Goal: Find contact information: Find contact information

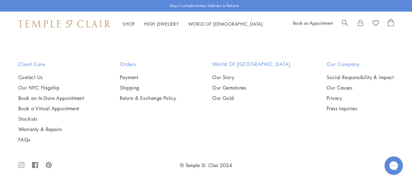
scroll to position [2752, 0]
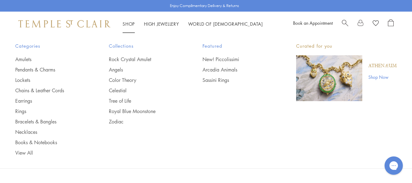
click at [130, 21] on link "Shop Shop" at bounding box center [129, 24] width 12 height 6
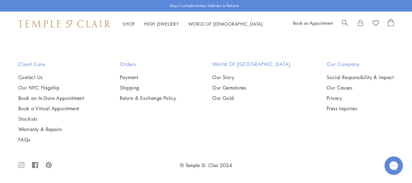
scroll to position [2752, 0]
click at [27, 73] on div "Client Care Contact Us Our NYC Flagship Book an In-Store Appointment Book a Vir…" at bounding box center [51, 101] width 90 height 82
click at [31, 75] on link "Contact Us" at bounding box center [51, 77] width 66 height 7
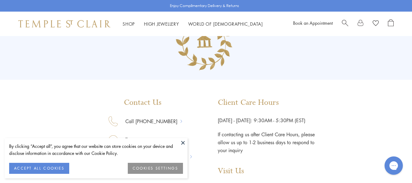
scroll to position [153, 0]
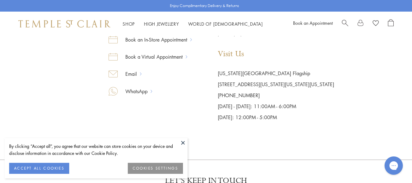
click at [183, 143] on button at bounding box center [183, 142] width 9 height 9
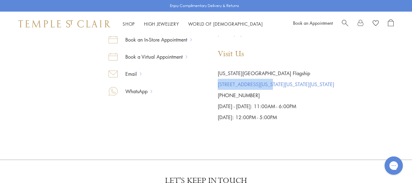
drag, startPoint x: 217, startPoint y: 83, endPoint x: 270, endPoint y: 85, distance: 53.1
click at [270, 85] on div "Contact Us Call 877-494-8317 Text Book an In-Store Appointment Book a Virtual A…" at bounding box center [206, 52] width 256 height 142
copy link "803 Washington Street"
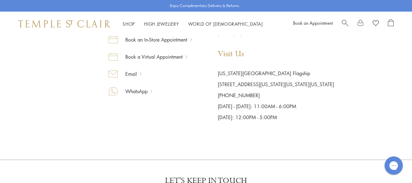
click at [285, 93] on p "(646)-652-3110" at bounding box center [276, 95] width 117 height 11
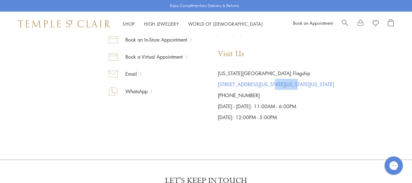
drag, startPoint x: 272, startPoint y: 80, endPoint x: 264, endPoint y: 84, distance: 8.9
click at [294, 83] on p "803 Washington Street, New York, New York 10014" at bounding box center [276, 84] width 117 height 11
copy link "New York"
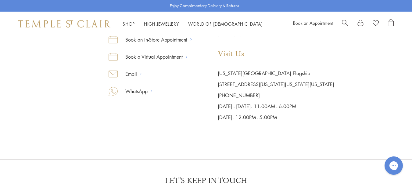
click at [323, 89] on p "803 Washington Street, New York, New York 10014" at bounding box center [276, 84] width 117 height 11
copy link "10014"
